Goal: Information Seeking & Learning: Learn about a topic

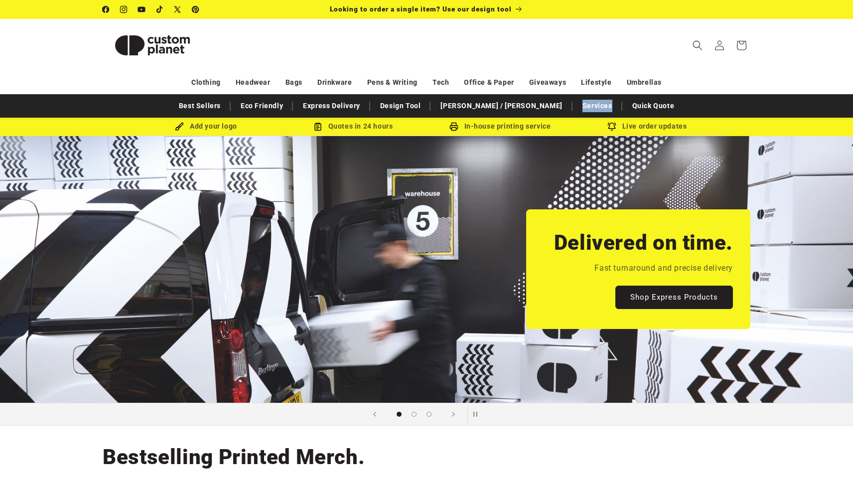
scroll to position [0, 25]
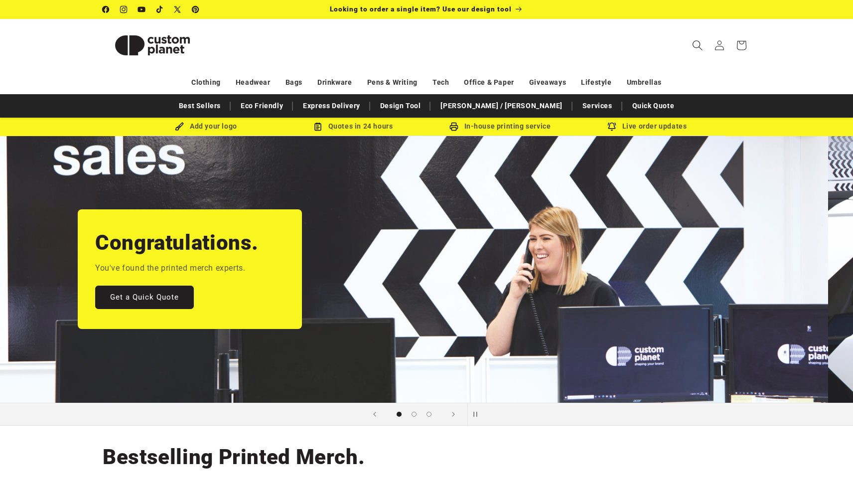
click at [699, 38] on span "Search" at bounding box center [697, 45] width 22 height 22
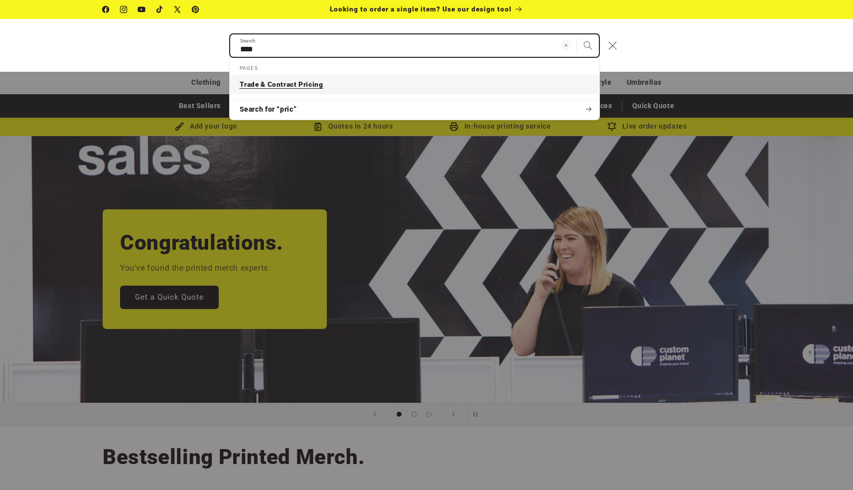
type input "****"
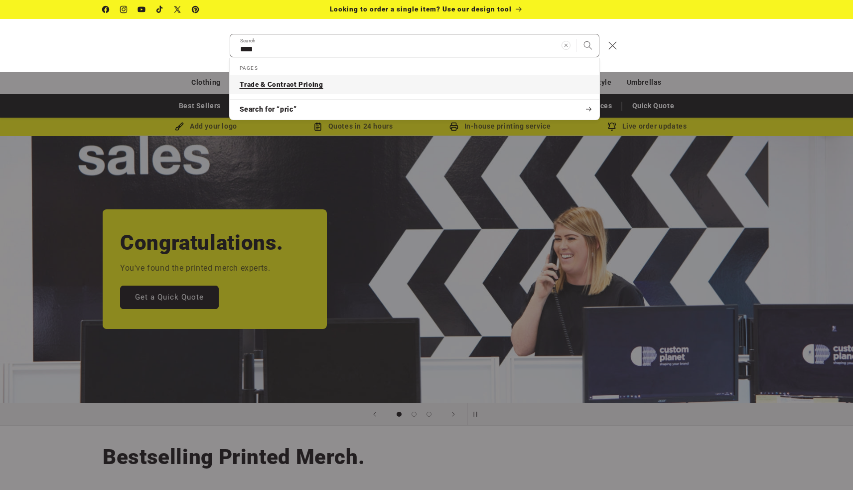
click at [475, 91] on link "Trade & Contract Pricing" at bounding box center [415, 84] width 370 height 19
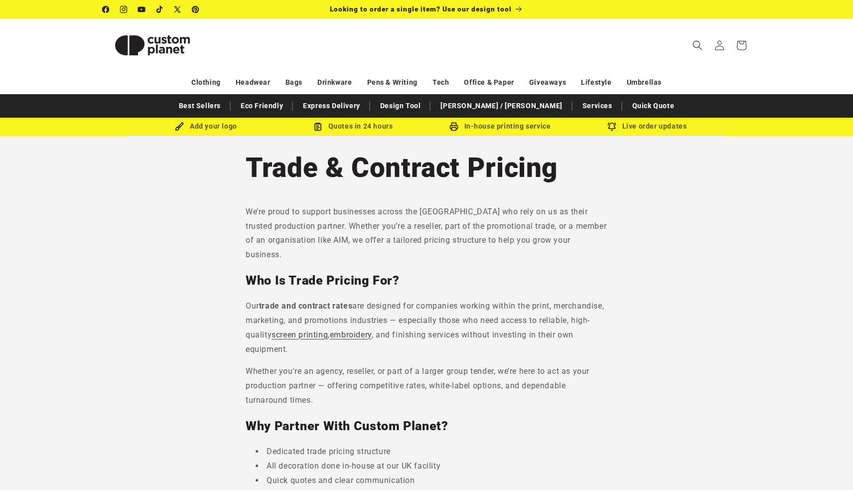
click at [416, 256] on div "We’re proud to support businesses across the UK who rely on us as their trusted…" at bounding box center [427, 466] width 362 height 522
click at [427, 253] on div "We’re proud to support businesses across the UK who rely on us as their trusted…" at bounding box center [427, 466] width 362 height 522
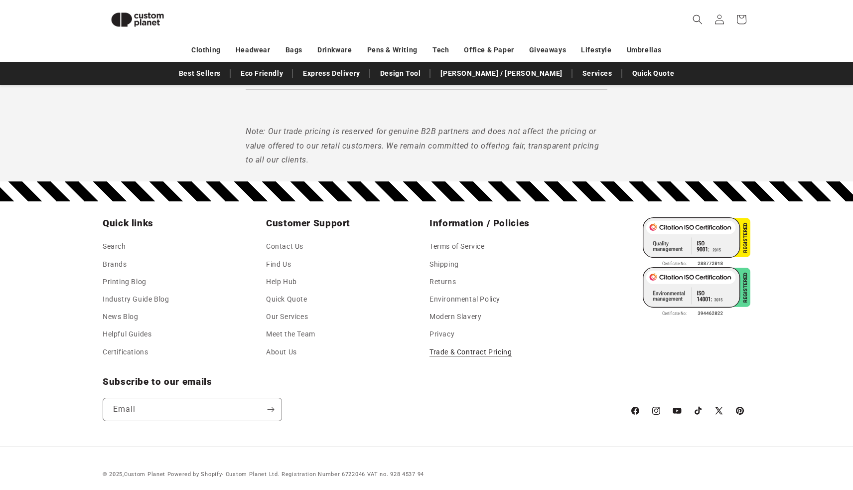
scroll to position [545, 0]
click at [144, 331] on link "Helpful Guides" at bounding box center [127, 334] width 49 height 17
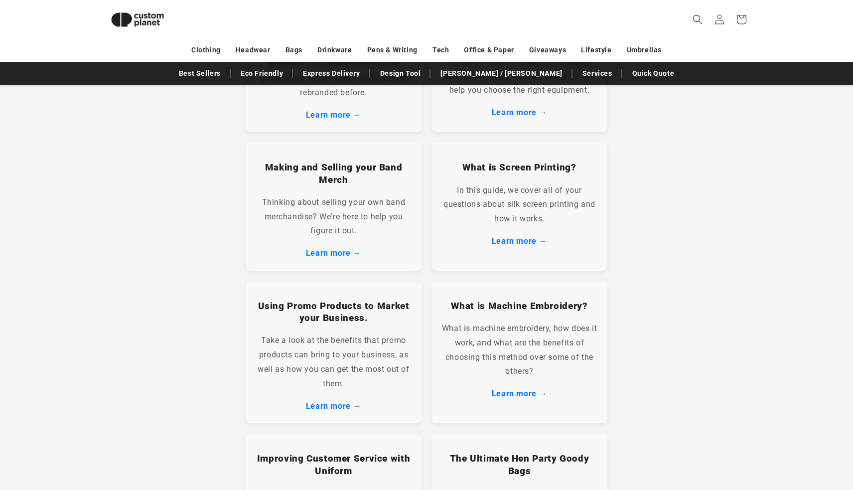
scroll to position [455, 0]
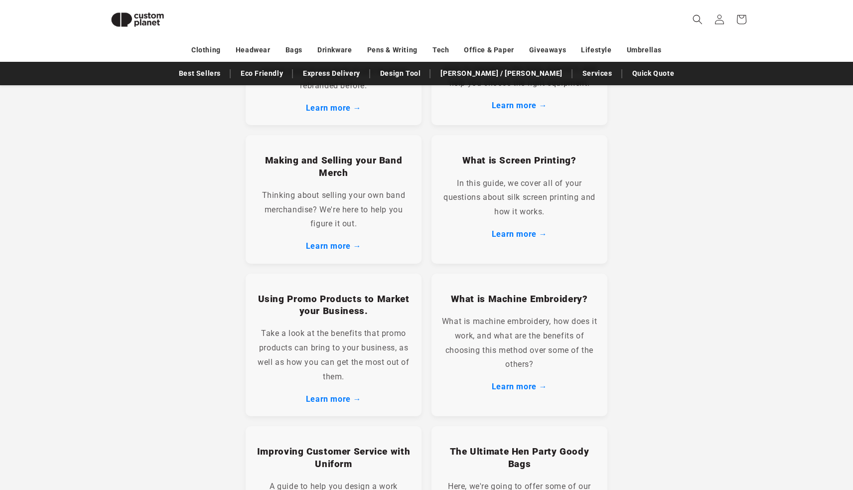
click at [663, 235] on section "Helpful Guides No matter what type of organisation you want to promote — perhap…" at bounding box center [426, 279] width 853 height 1225
click at [663, 241] on section "Helpful Guides No matter what type of organisation you want to promote — perhap…" at bounding box center [426, 279] width 853 height 1225
click at [667, 254] on section "Helpful Guides No matter what type of organisation you want to promote — perhap…" at bounding box center [426, 279] width 853 height 1225
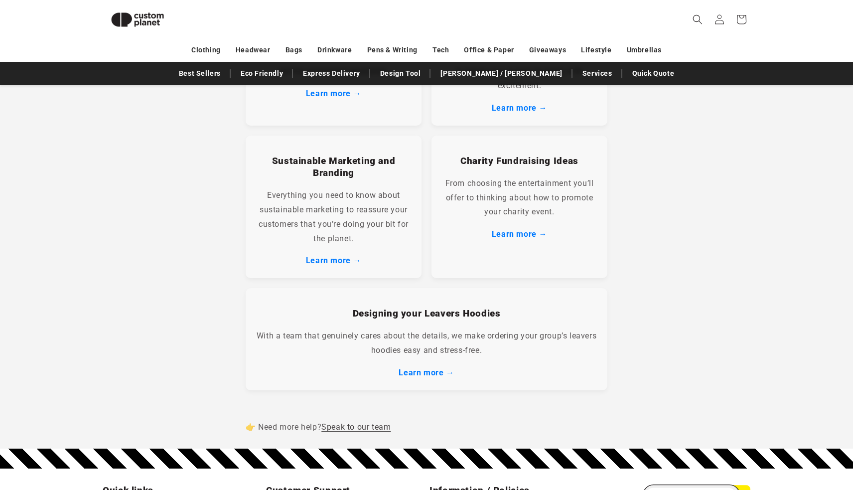
scroll to position [709, 0]
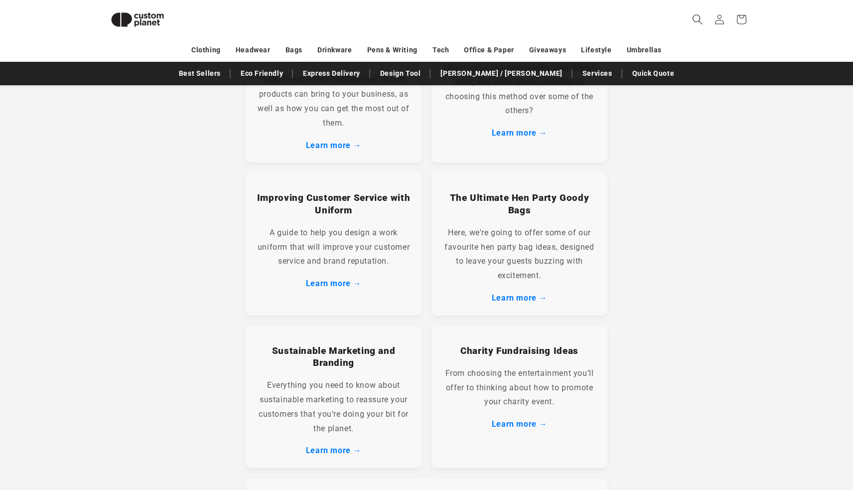
click at [698, 19] on icon "Search" at bounding box center [697, 19] width 10 height 10
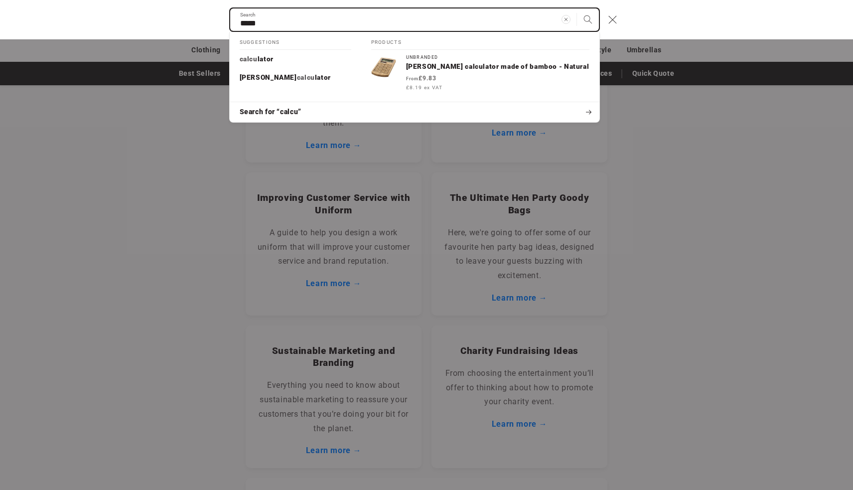
click at [468, 23] on input "*****" at bounding box center [414, 19] width 369 height 22
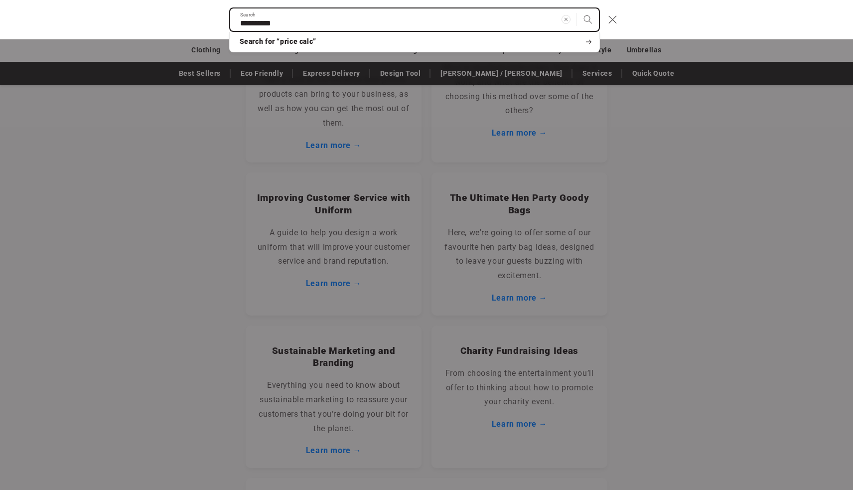
type input "**********"
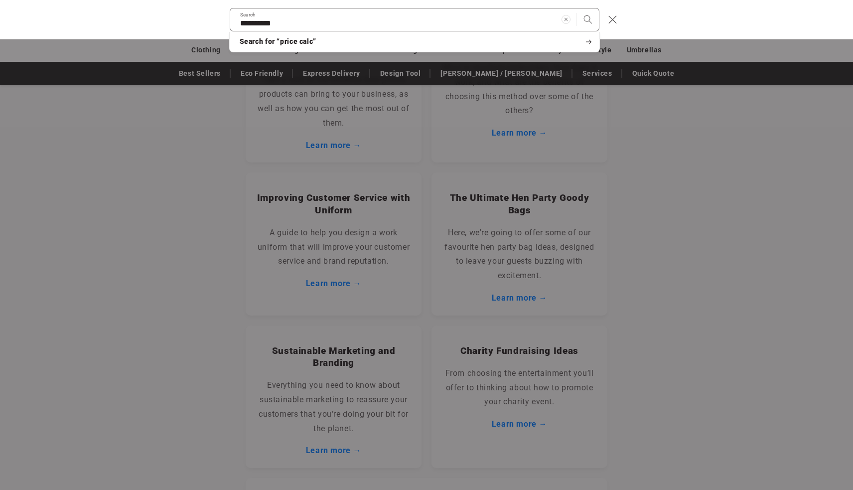
click at [0, 20] on div "Search" at bounding box center [0, 20] width 0 height 0
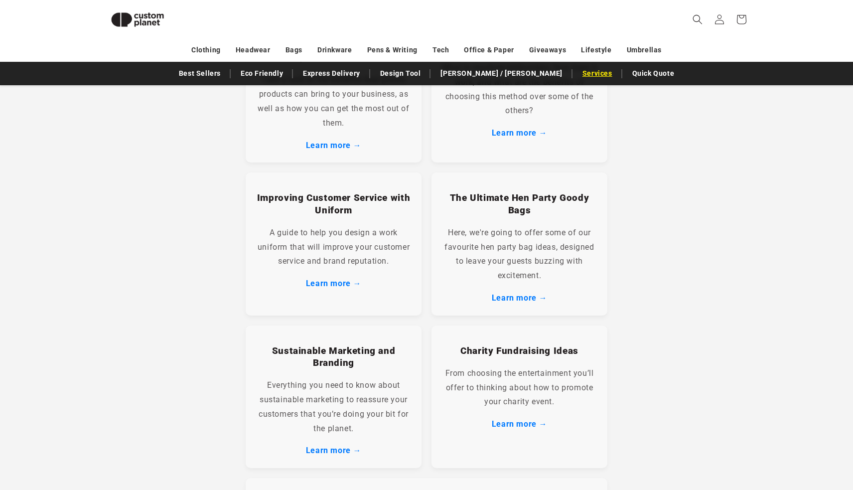
click at [577, 67] on link "Services" at bounding box center [597, 73] width 40 height 17
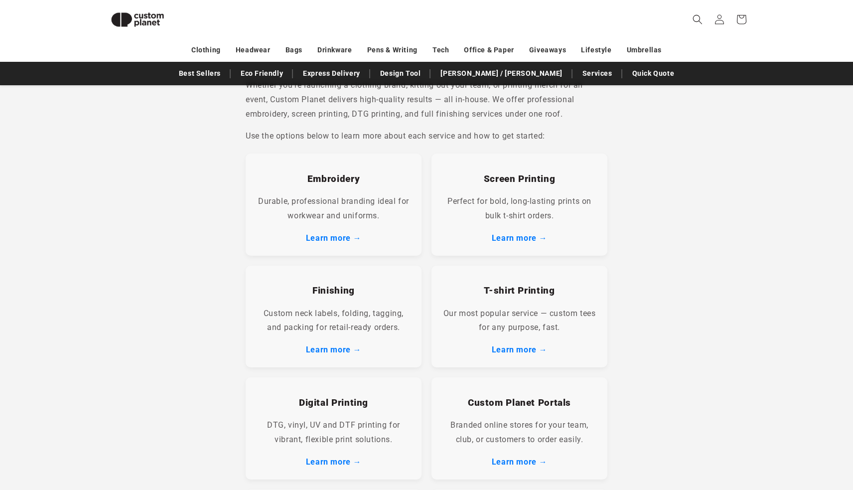
scroll to position [164, 0]
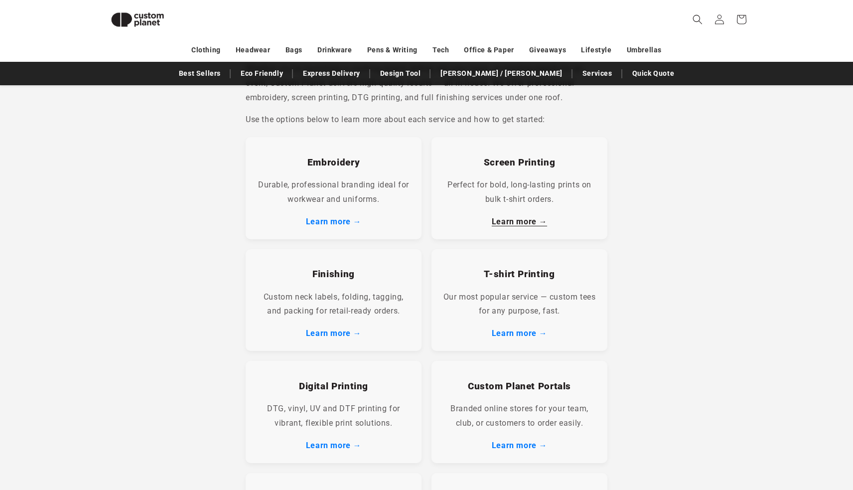
click at [521, 220] on link "Learn more →" at bounding box center [519, 221] width 55 height 9
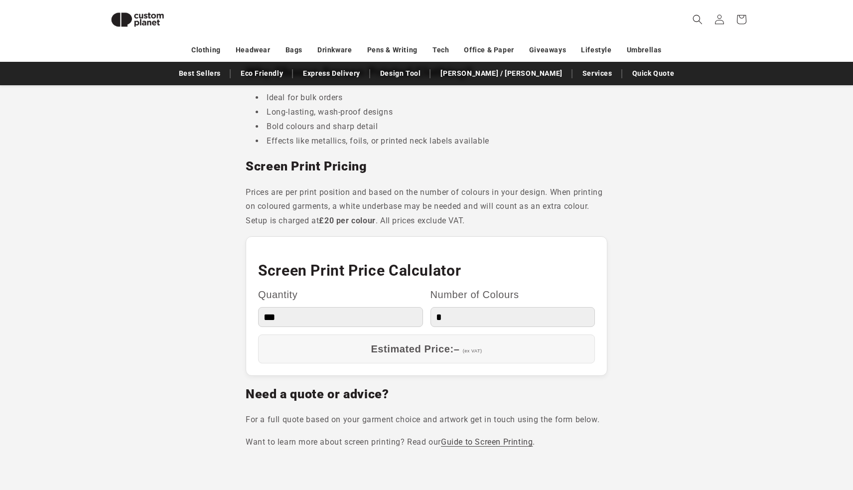
scroll to position [755, 0]
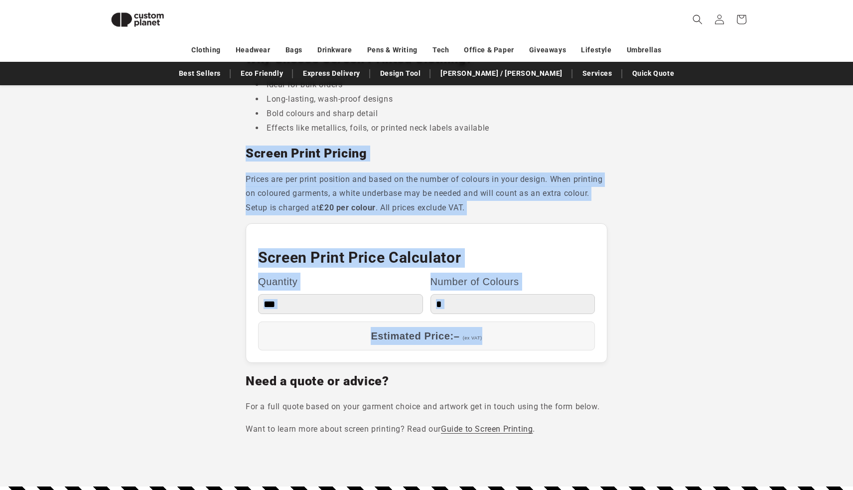
drag, startPoint x: 248, startPoint y: 146, endPoint x: 623, endPoint y: 352, distance: 427.6
click at [623, 352] on section "Looking for high-quality, professional screen printing in the UK? At Custom Pla…" at bounding box center [426, 39] width 853 height 894
click at [565, 187] on p "Prices are per print position and based on the number of colours in your design…" at bounding box center [427, 193] width 362 height 43
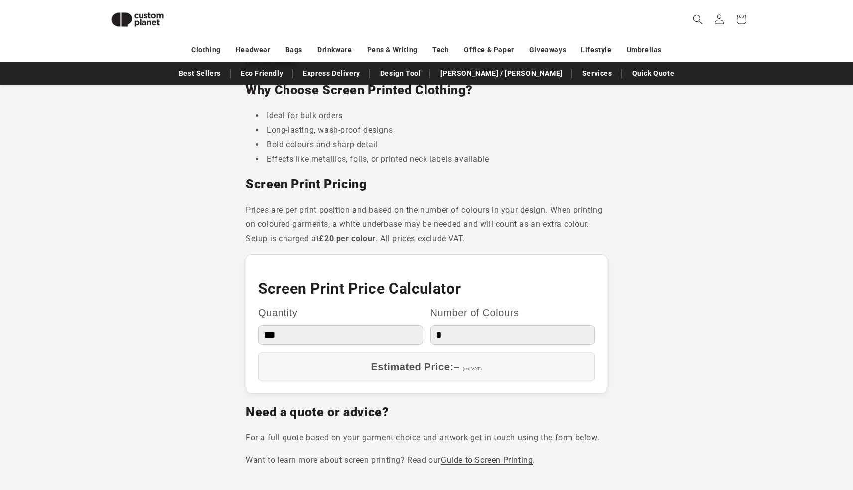
scroll to position [714, 0]
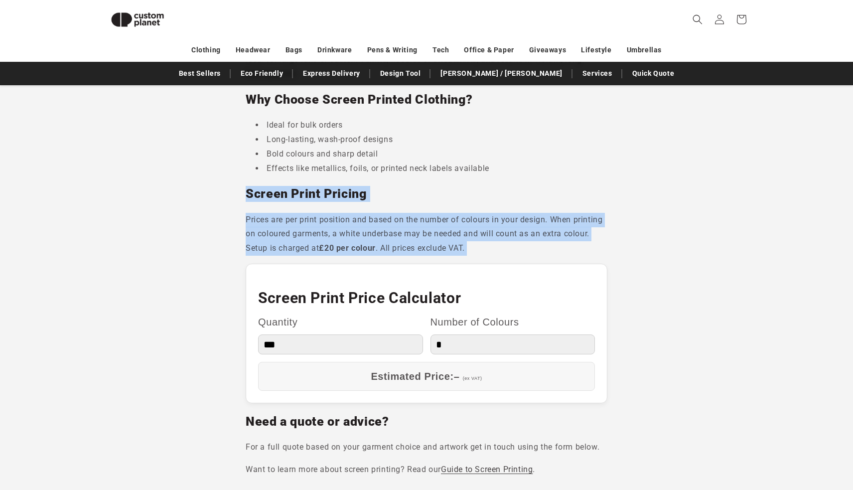
drag, startPoint x: 247, startPoint y: 185, endPoint x: 499, endPoint y: 247, distance: 259.7
click at [499, 247] on div "Looking for high-quality, professional screen printing in the UK? At Custom Pla…" at bounding box center [427, 68] width 362 height 816
click at [352, 193] on h2 "Screen Print Pricing" at bounding box center [427, 194] width 362 height 16
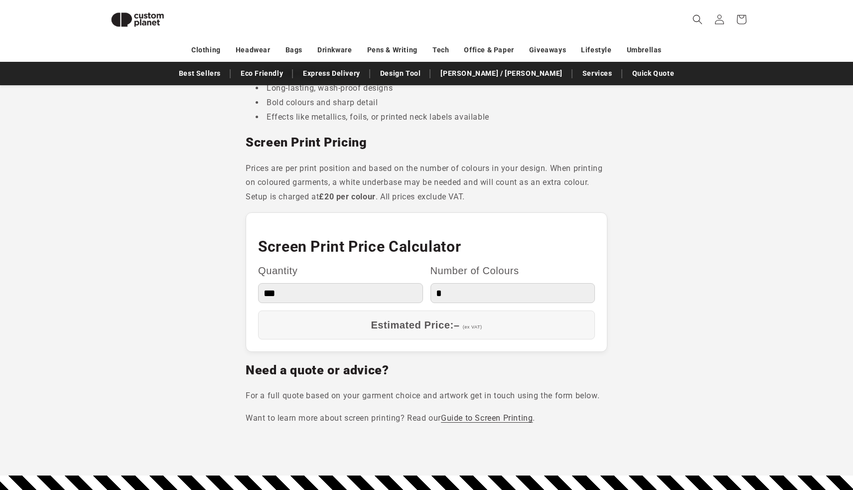
scroll to position [741, 0]
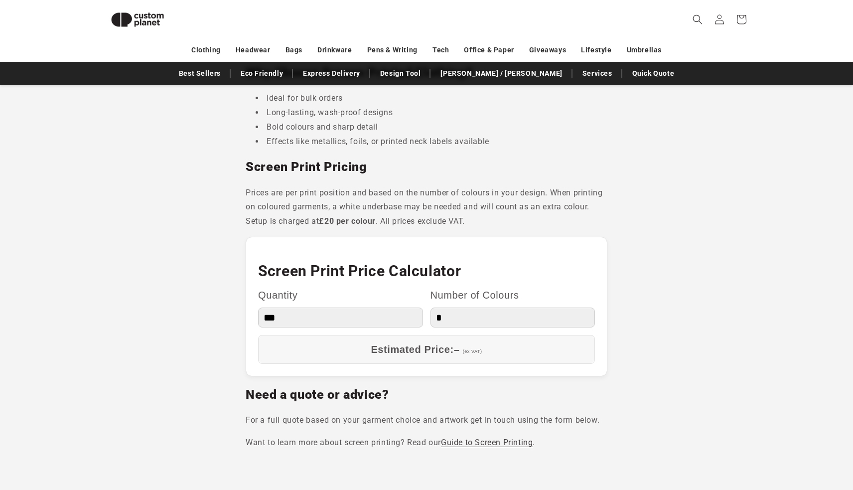
click at [383, 164] on h2 "Screen Print Pricing" at bounding box center [427, 167] width 362 height 16
click at [354, 159] on h2 "Screen Print Pricing" at bounding box center [427, 167] width 362 height 16
click at [381, 164] on h2 "Screen Print Pricing" at bounding box center [427, 167] width 362 height 16
